Goal: Transaction & Acquisition: Obtain resource

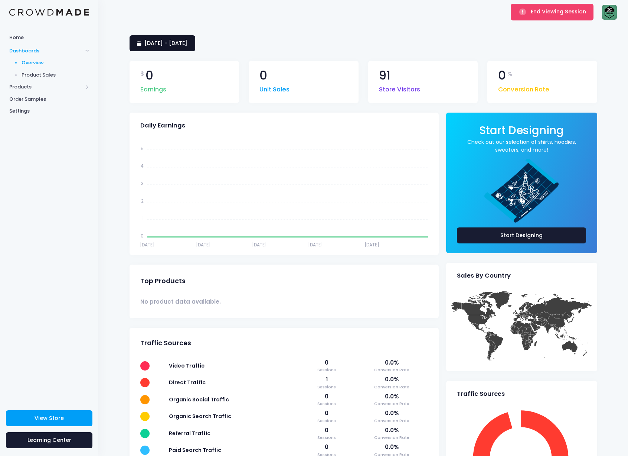
click at [195, 48] on link "5 August 2025 - 3 September 2025" at bounding box center [163, 43] width 66 height 16
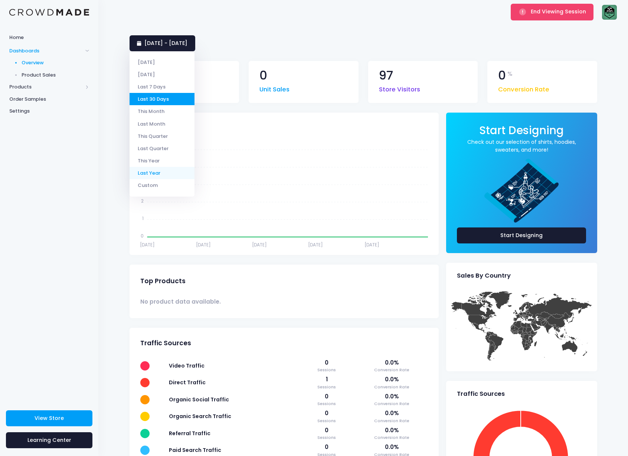
click at [160, 169] on li "Last Year" at bounding box center [162, 173] width 65 height 12
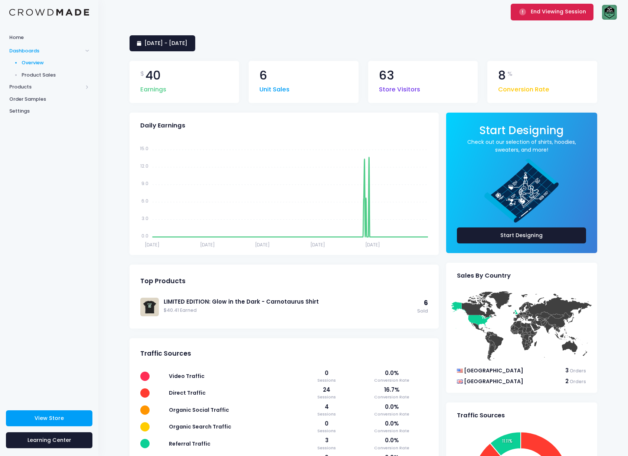
click at [527, 19] on button "End Viewing Session" at bounding box center [552, 12] width 83 height 16
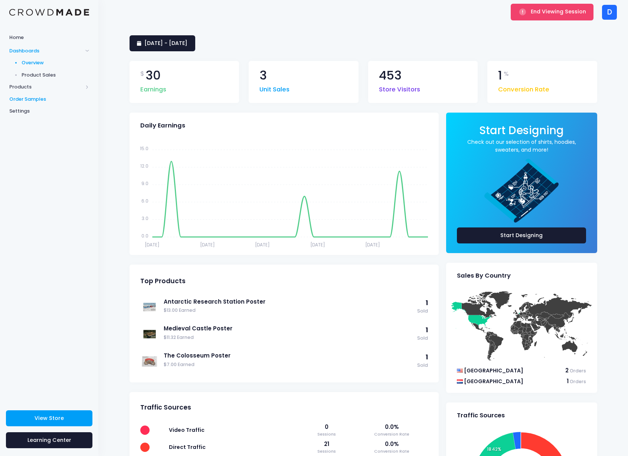
click at [49, 99] on span "Order Samples" at bounding box center [49, 98] width 80 height 7
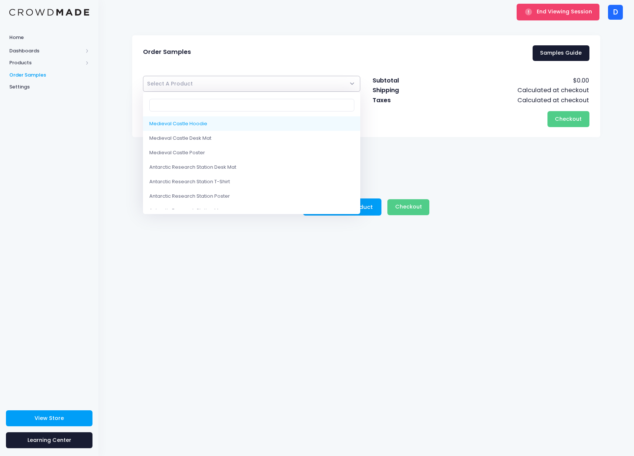
click at [175, 88] on span "Select A Product" at bounding box center [251, 84] width 217 height 16
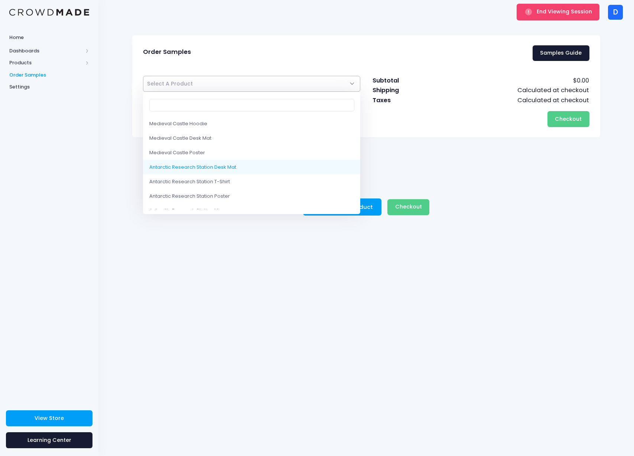
select select "10195440730386"
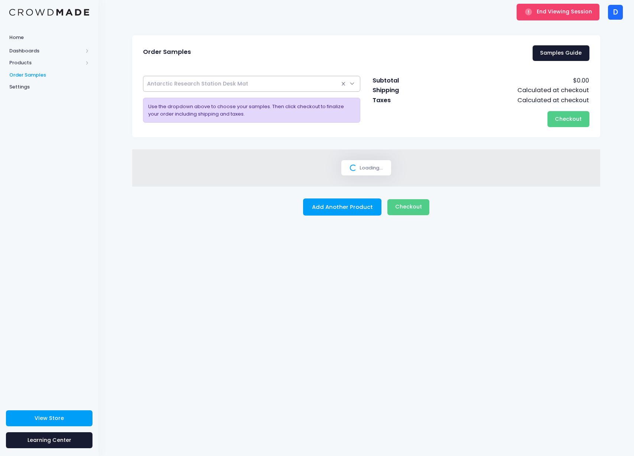
select select
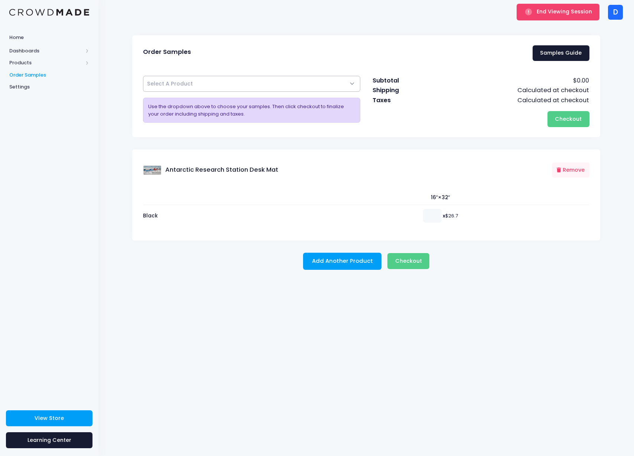
type input "1"
click at [433, 212] on input "1" at bounding box center [432, 215] width 19 height 13
click at [66, 236] on div "Home Dashboards Overview Product Sales Products Product Builder Product Editor …" at bounding box center [49, 214] width 98 height 368
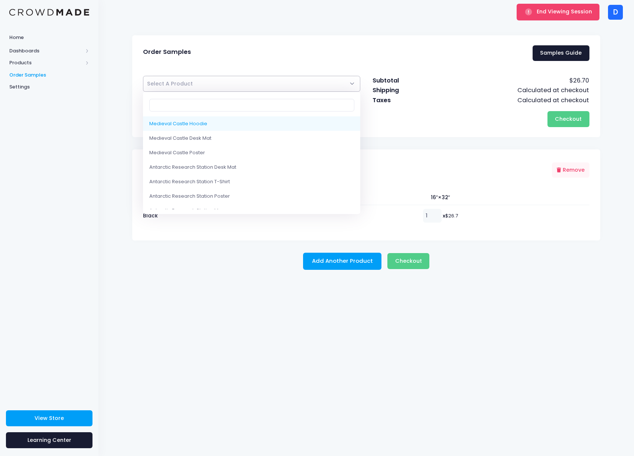
click at [322, 85] on span "Select A Product" at bounding box center [251, 84] width 217 height 16
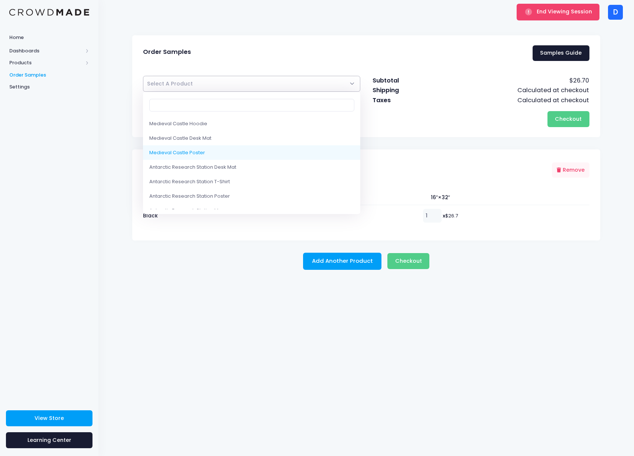
scroll to position [54, 0]
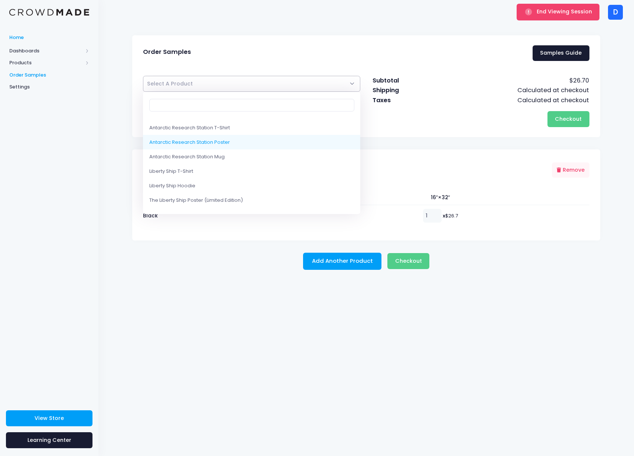
click at [50, 37] on span "Home" at bounding box center [49, 37] width 80 height 7
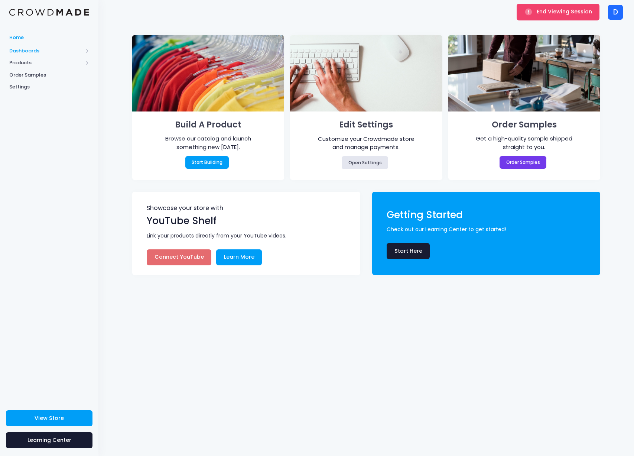
click at [36, 51] on span "Dashboards" at bounding box center [46, 50] width 74 height 7
click at [30, 61] on span "Overview" at bounding box center [56, 62] width 68 height 7
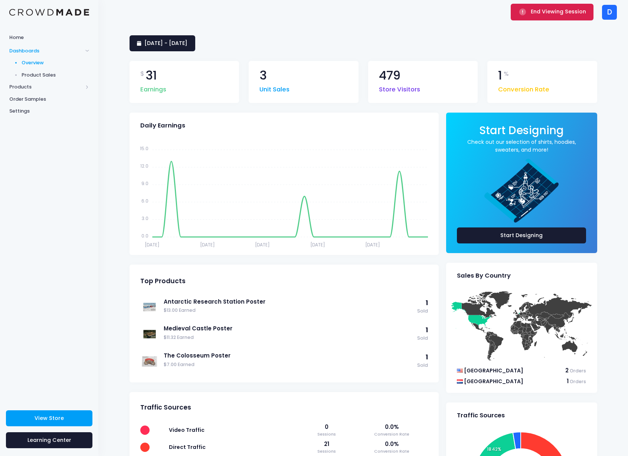
click at [559, 12] on span "End Viewing Session" at bounding box center [558, 11] width 55 height 7
click at [56, 416] on span "View Store" at bounding box center [49, 417] width 29 height 7
click at [544, 20] on button "End Viewing Session" at bounding box center [552, 12] width 83 height 16
click at [36, 87] on span "Products" at bounding box center [46, 86] width 74 height 7
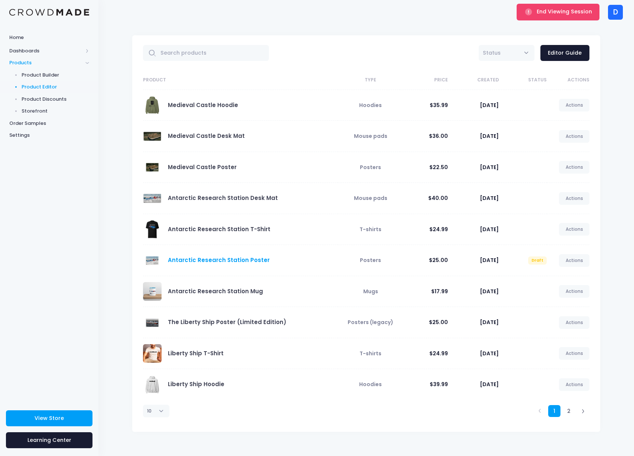
click at [226, 258] on link "Antarctic Research Station Poster" at bounding box center [219, 260] width 102 height 8
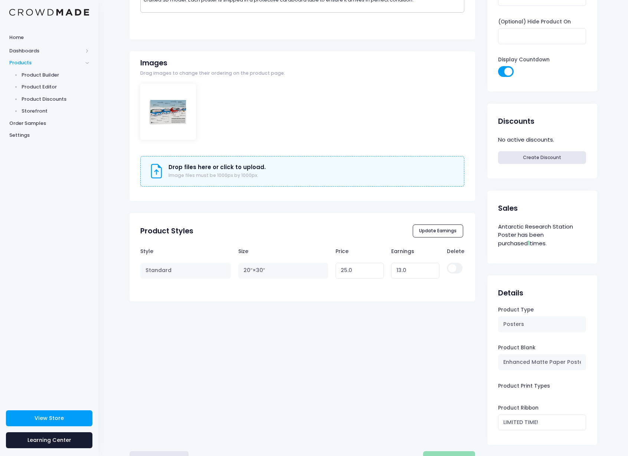
scroll to position [221, 0]
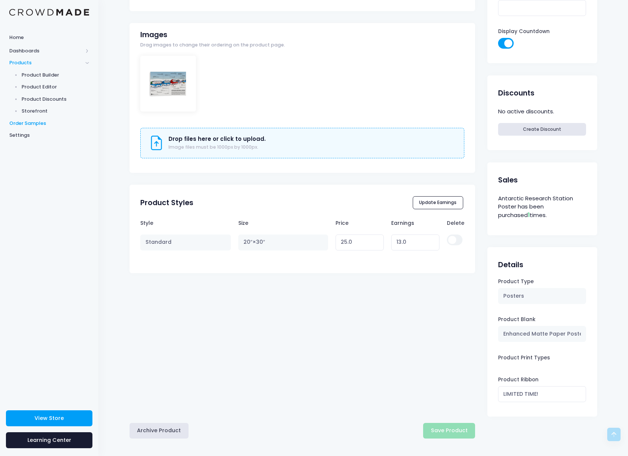
click at [47, 120] on span "Order Samples" at bounding box center [49, 123] width 80 height 7
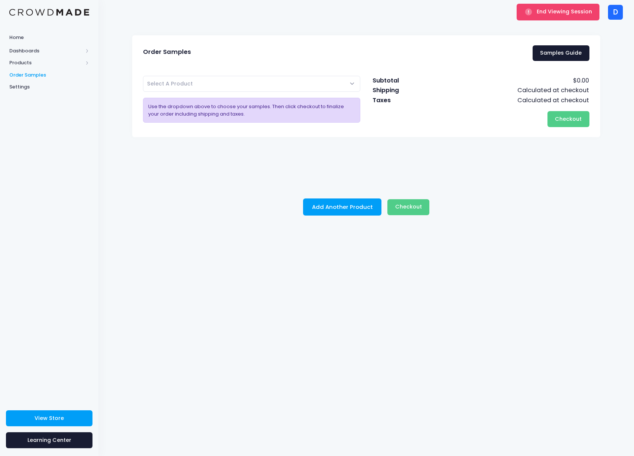
click at [193, 78] on span "Select A Product" at bounding box center [251, 84] width 217 height 16
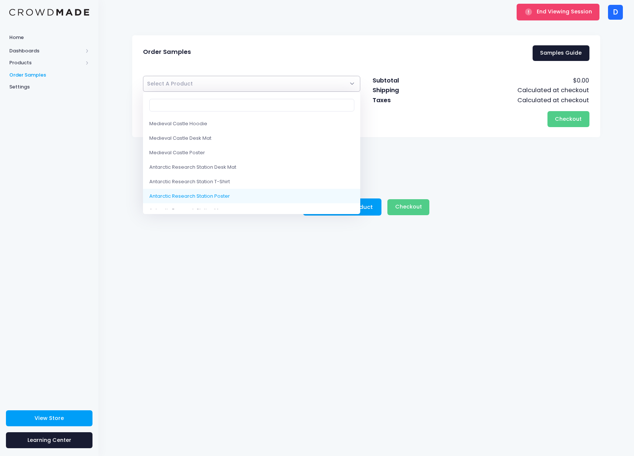
select select "10194889310482"
select select
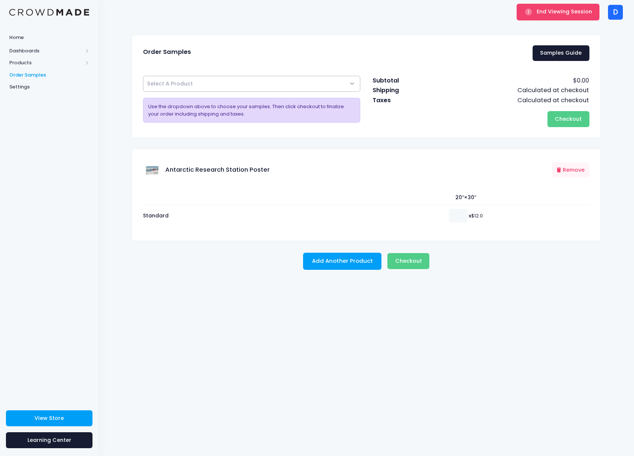
type input "1"
click at [458, 213] on input "1" at bounding box center [458, 215] width 19 height 13
click at [526, 261] on div "Add Another Product Checkout Please wait..." at bounding box center [365, 260] width 475 height 17
click at [234, 86] on span "Select A Product" at bounding box center [251, 84] width 217 height 16
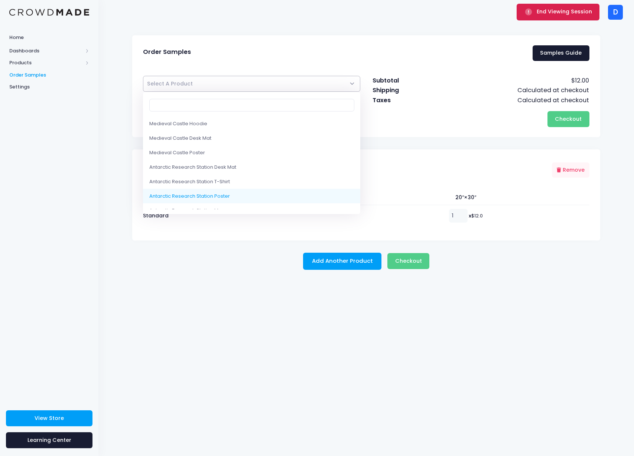
click at [546, 16] on button "End Viewing Session" at bounding box center [557, 12] width 83 height 16
